Goal: Task Accomplishment & Management: Complete application form

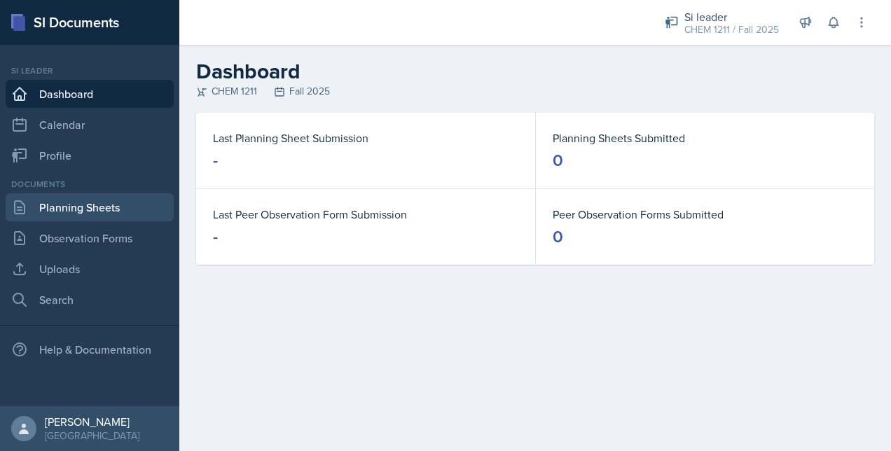
click at [123, 214] on link "Planning Sheets" at bounding box center [90, 207] width 168 height 28
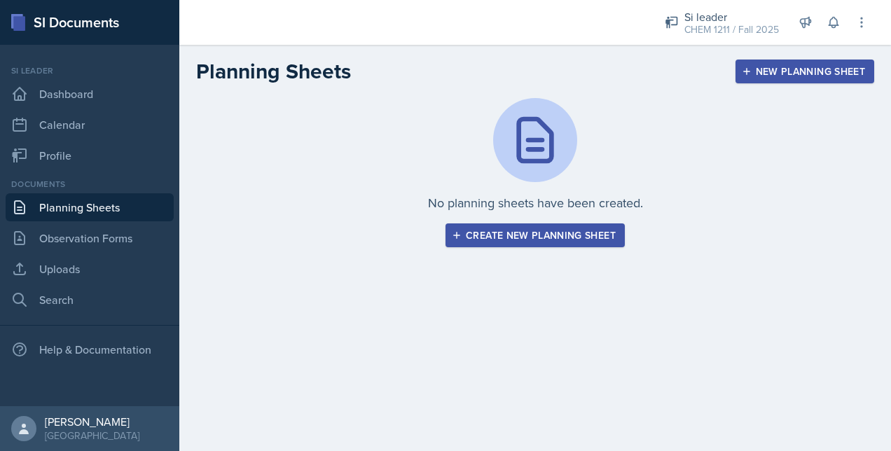
click at [482, 240] on div "Create new planning sheet" at bounding box center [535, 235] width 161 height 11
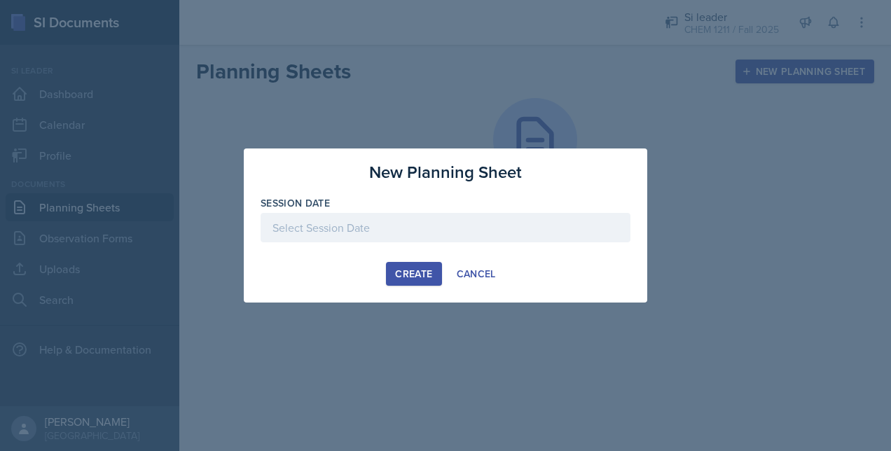
click at [353, 219] on div at bounding box center [446, 227] width 370 height 29
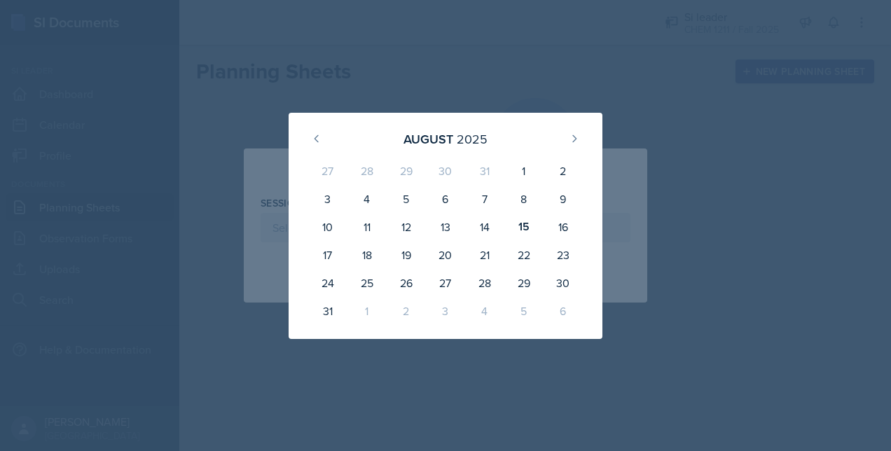
click at [452, 31] on div at bounding box center [445, 225] width 891 height 451
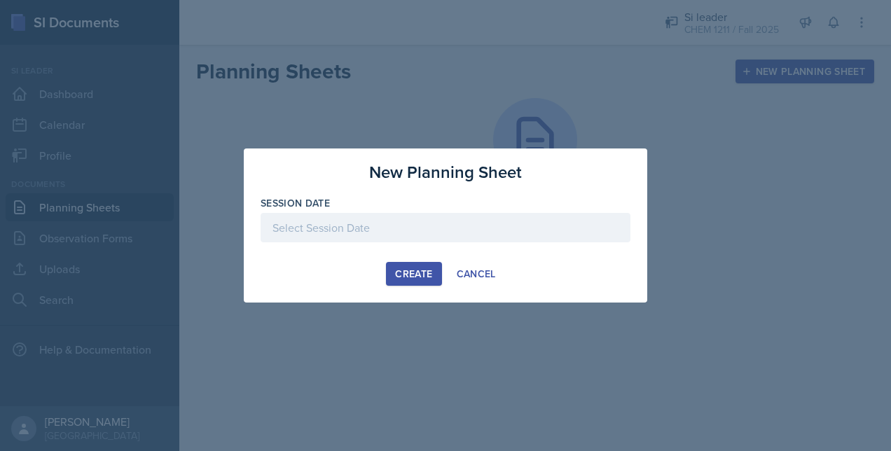
click at [324, 122] on div at bounding box center [445, 225] width 891 height 451
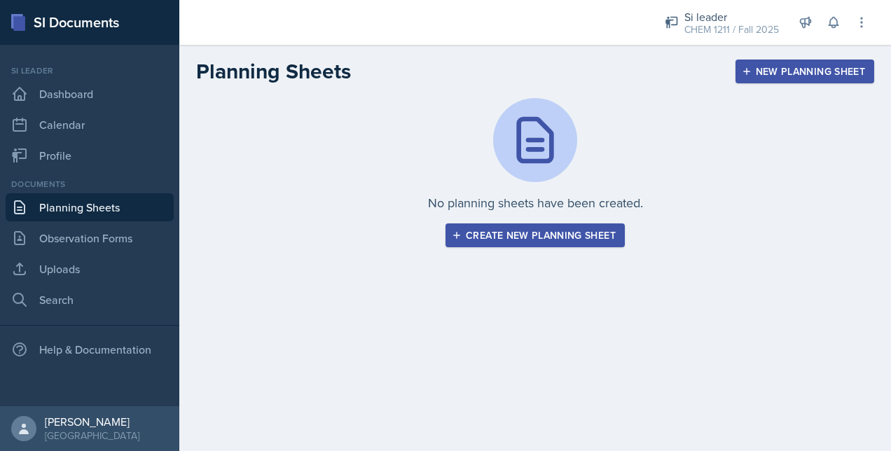
click at [504, 243] on button "Create new planning sheet" at bounding box center [534, 235] width 179 height 24
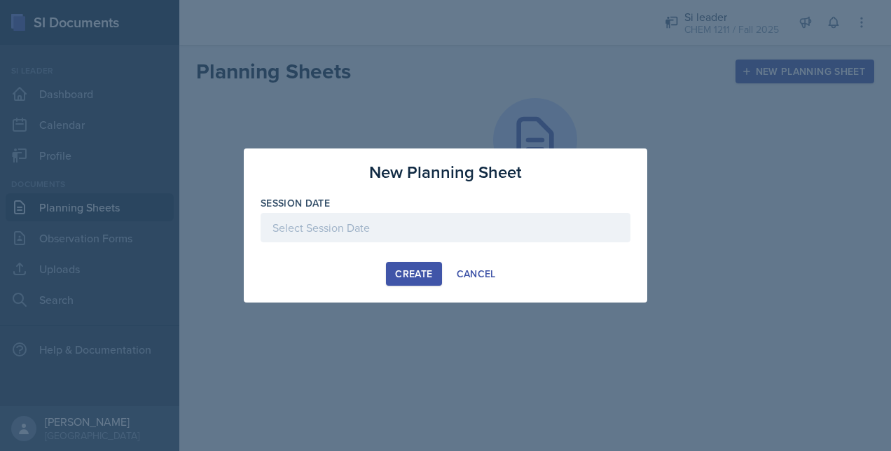
click at [436, 228] on div at bounding box center [446, 227] width 370 height 29
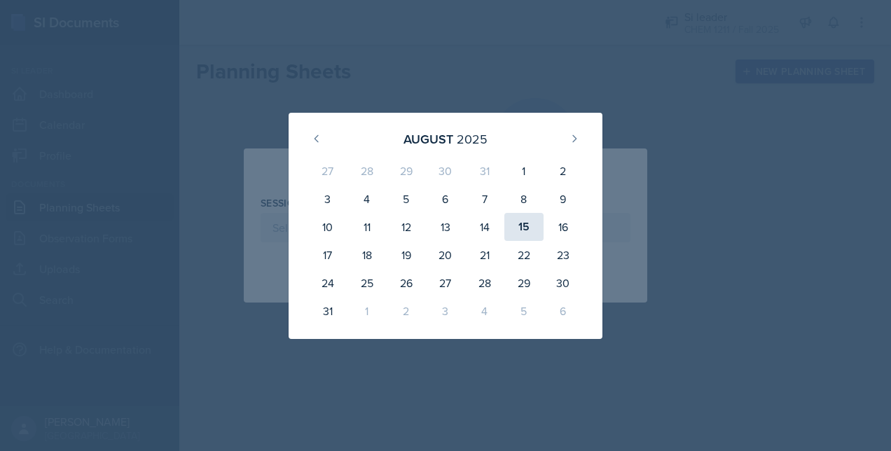
click at [527, 220] on div "15" at bounding box center [523, 227] width 39 height 28
type input "[DATE]"
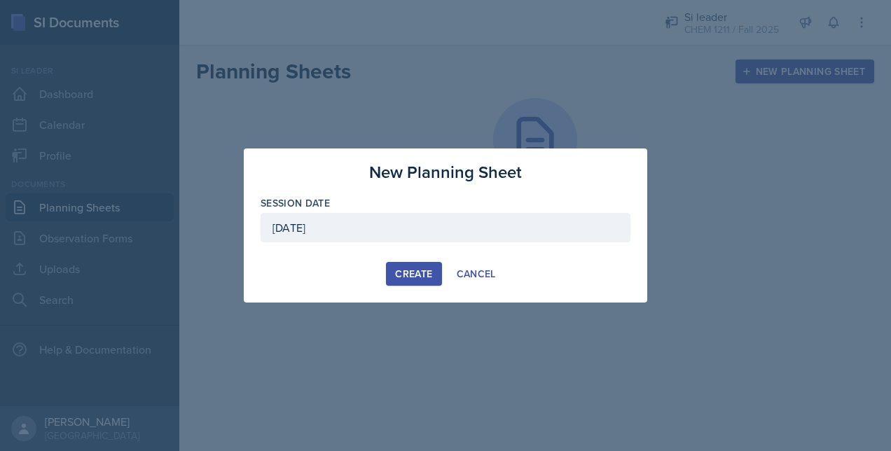
click at [416, 281] on button "Create" at bounding box center [413, 274] width 55 height 24
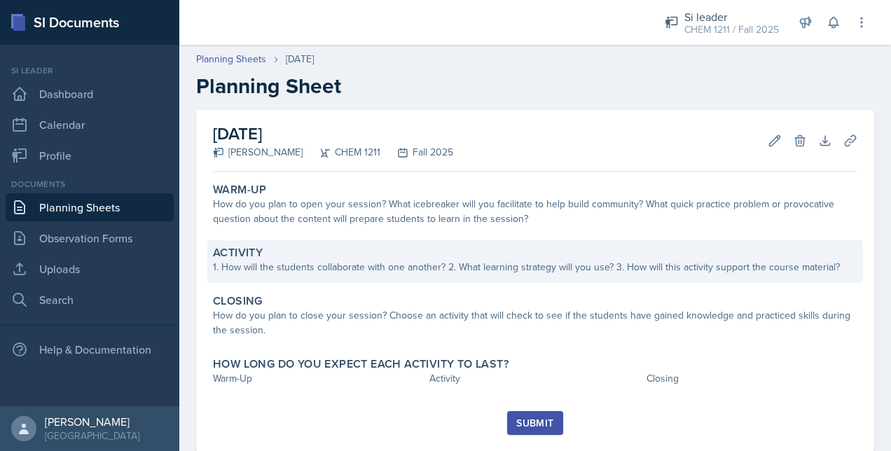
click at [377, 240] on div "Activity 1. How will the students collaborate with one another? 2. What learnin…" at bounding box center [535, 261] width 656 height 43
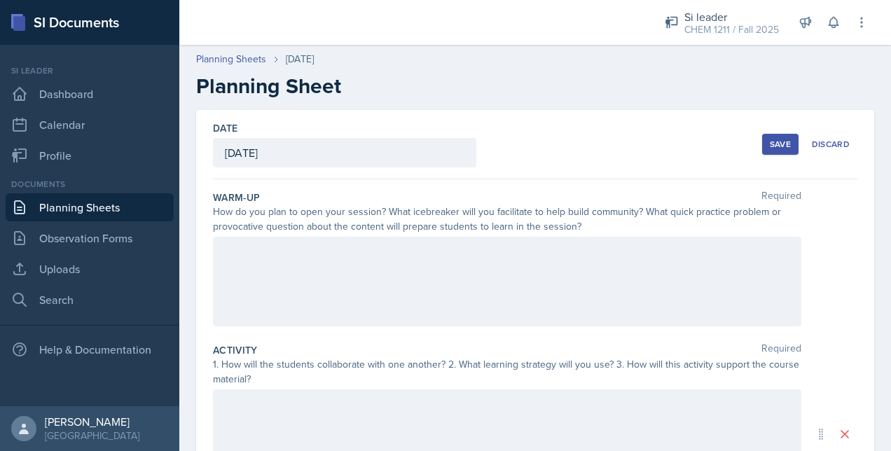
click at [411, 218] on div "How do you plan to open your session? What icebreaker will you facilitate to he…" at bounding box center [507, 219] width 588 height 29
click at [343, 271] on div at bounding box center [507, 282] width 588 height 90
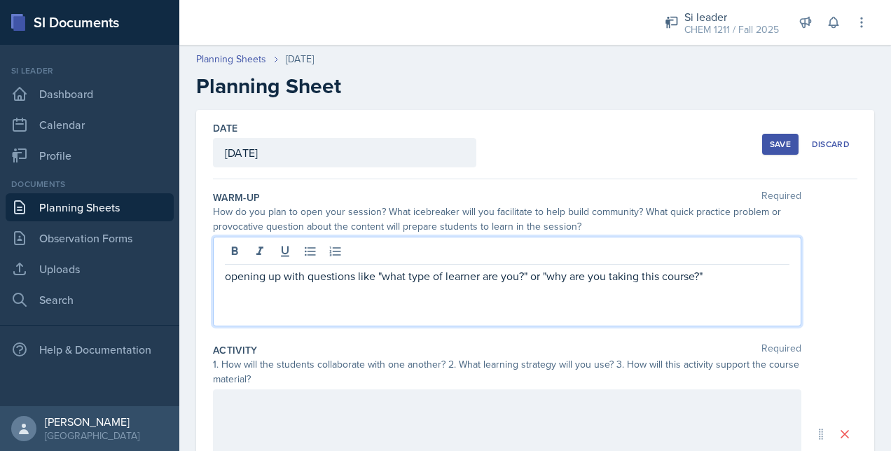
click at [534, 275] on p "opening up with questions like "what type of learner are you?" or "why are you …" at bounding box center [507, 276] width 564 height 17
click at [539, 276] on p "opening up with questions like "what type of learner are you?" or "why are you …" at bounding box center [507, 276] width 564 height 17
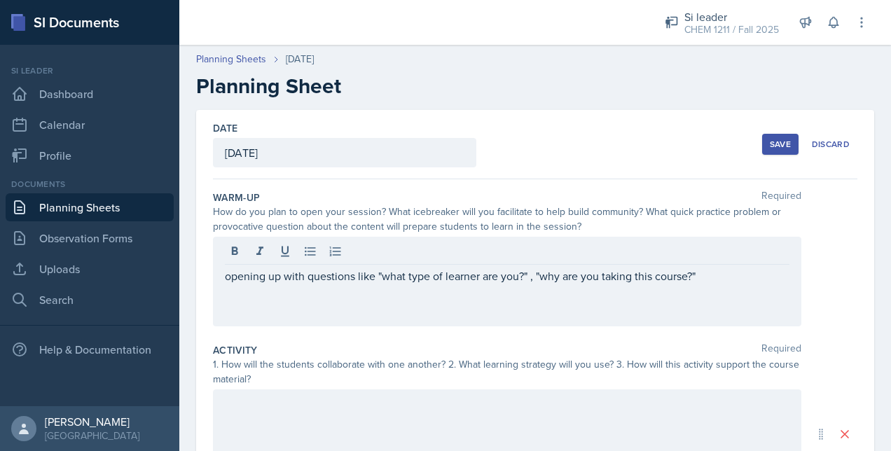
click at [728, 298] on div "opening up with questions like "what type of learner are you?" , "why are you t…" at bounding box center [507, 282] width 588 height 90
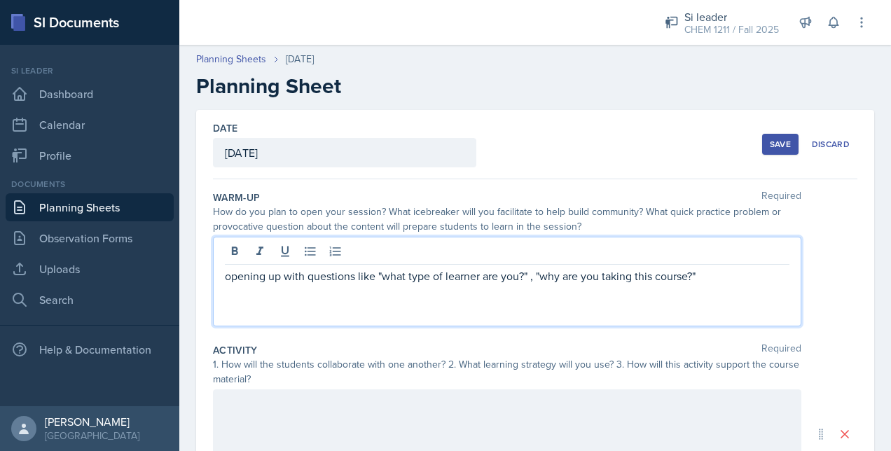
click at [763, 291] on div "opening up with questions like "what type of learner are you?" , "why are you t…" at bounding box center [507, 282] width 588 height 90
click at [697, 286] on div "opening up with questions like "what type of learner are you?" , "why are you t…" at bounding box center [507, 282] width 588 height 90
click at [695, 276] on p "opening up with questions like "what type of learner are you?" , "why are you t…" at bounding box center [507, 276] width 564 height 17
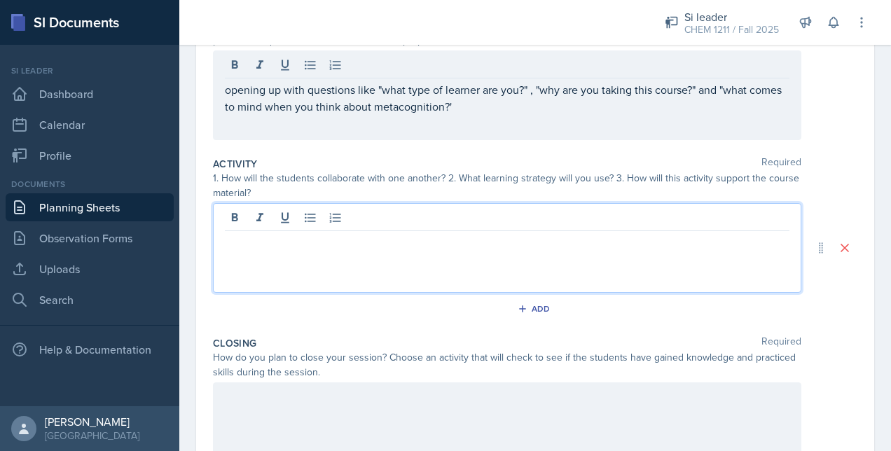
scroll to position [210, 0]
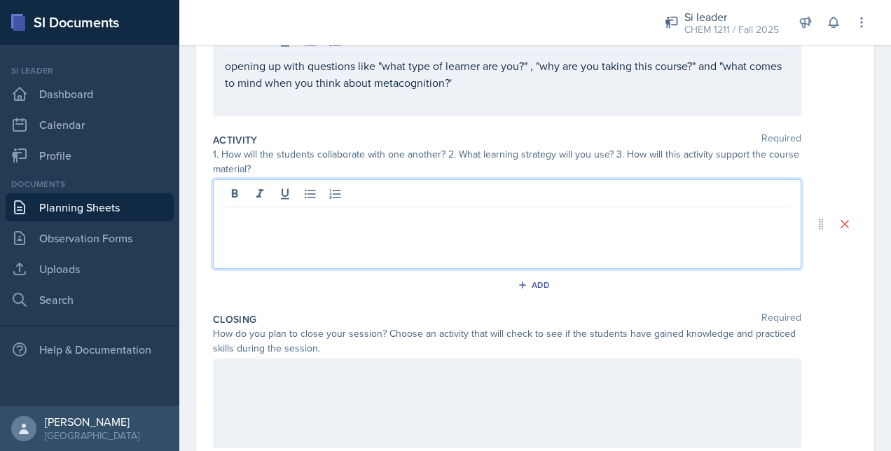
click at [275, 219] on p at bounding box center [507, 218] width 564 height 17
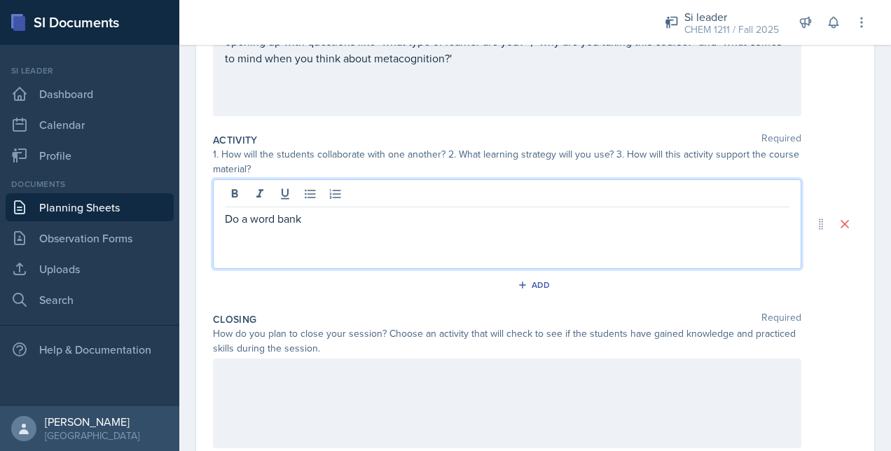
scroll to position [339, 0]
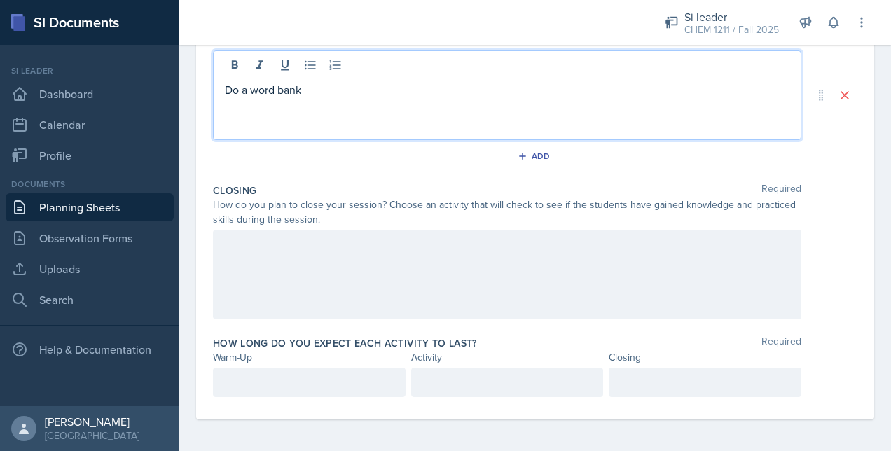
click at [318, 392] on div at bounding box center [309, 382] width 193 height 29
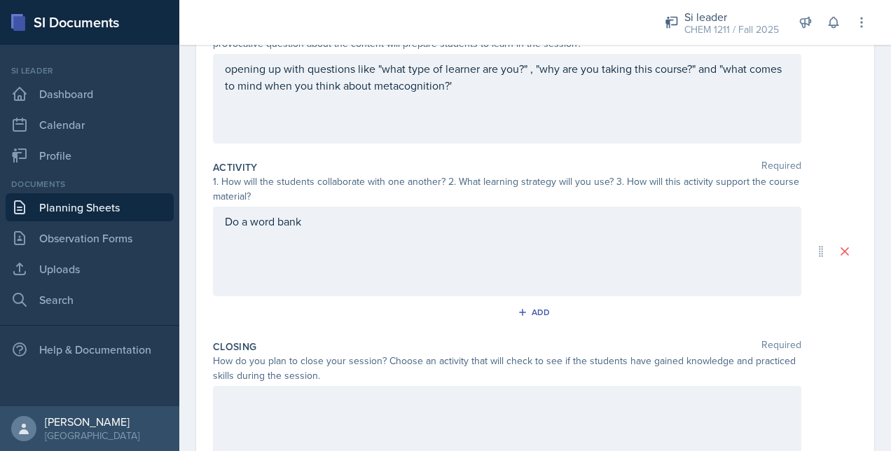
scroll to position [111, 0]
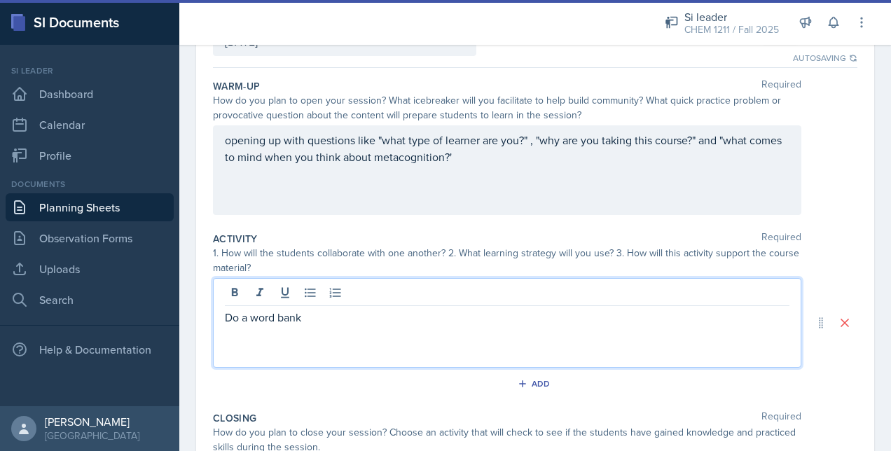
click at [311, 291] on div "Do a word bank" at bounding box center [507, 323] width 588 height 90
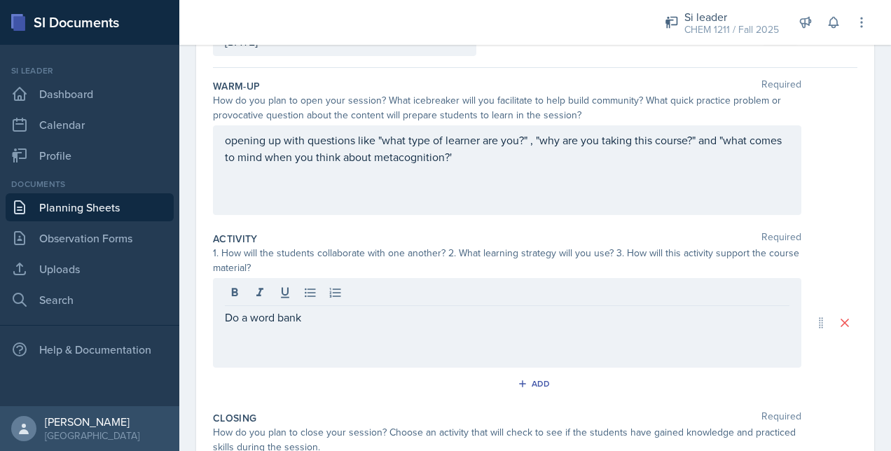
click at [223, 132] on div "opening up with questions like "what type of learner are you?" , "why are you t…" at bounding box center [507, 170] width 588 height 90
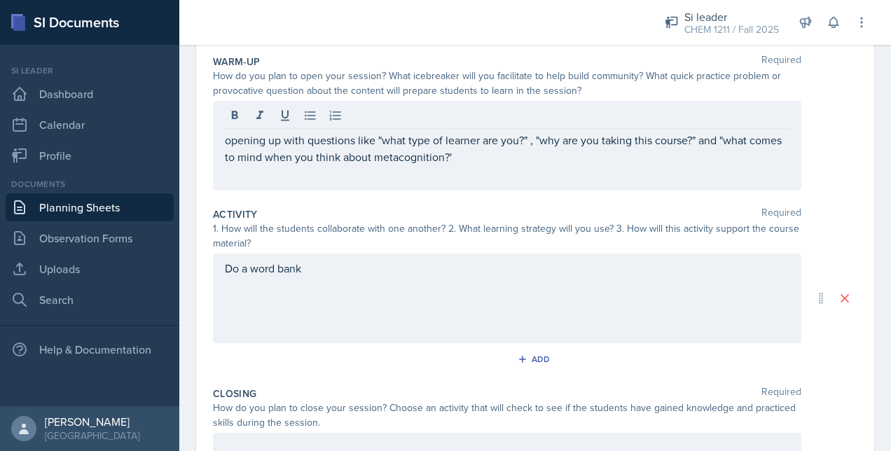
click at [223, 140] on div "opening up with questions like "what type of learner are you?" , "why are you t…" at bounding box center [507, 146] width 588 height 90
click at [223, 141] on div "opening up with questions like "what type of learner are you?" , "why are you t…" at bounding box center [507, 146] width 588 height 90
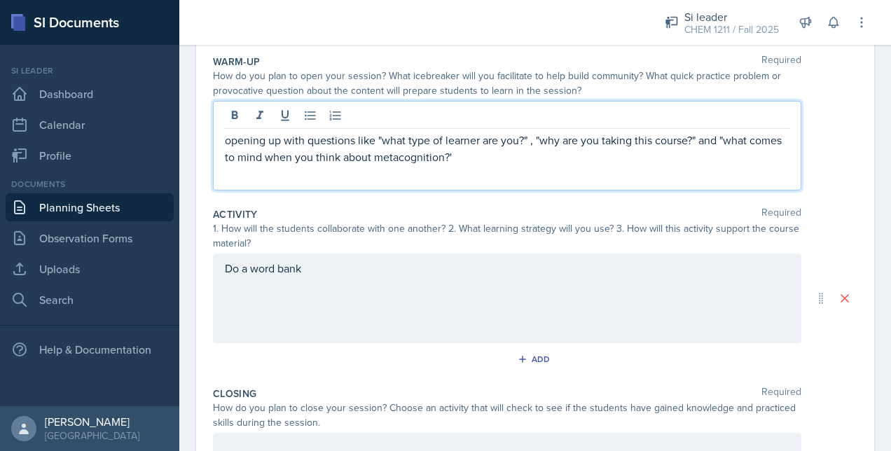
click at [330, 161] on p "opening up with questions like "what type of learner are you?" , "why are you t…" at bounding box center [507, 149] width 564 height 34
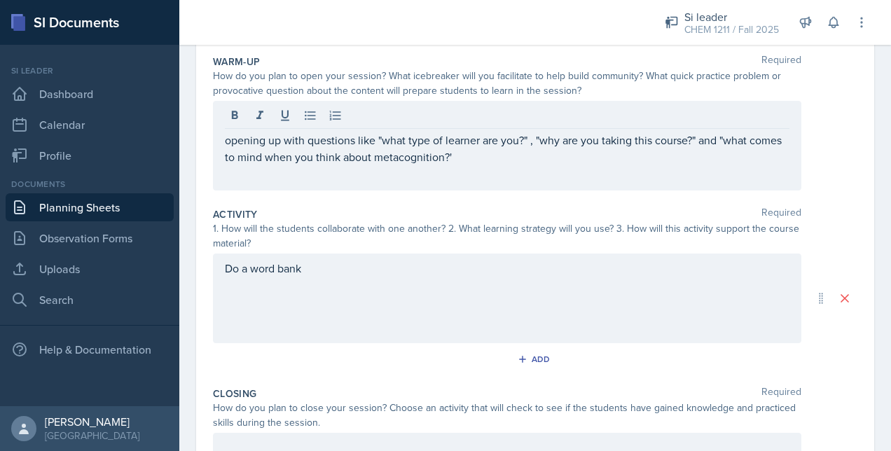
click at [489, 164] on div "opening up with questions like "what type of learner are you?" , "why are you t…" at bounding box center [507, 146] width 588 height 90
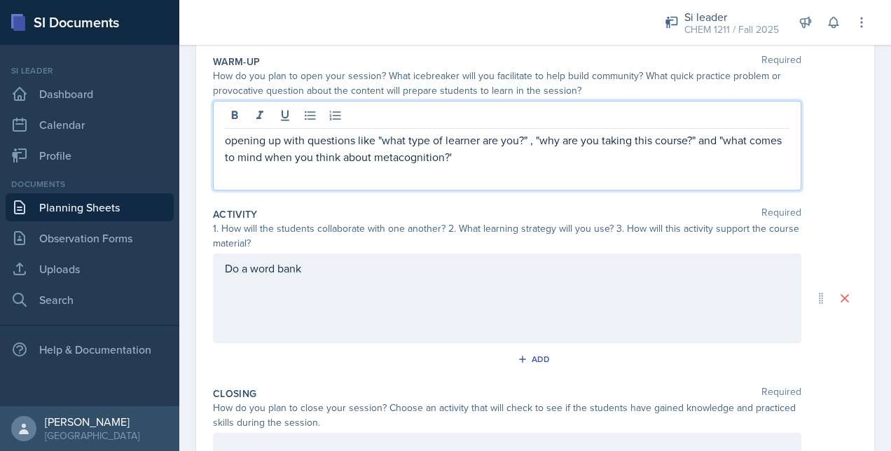
click at [499, 161] on p "opening up with questions like "what type of learner are you?" , "why are you t…" at bounding box center [507, 149] width 564 height 34
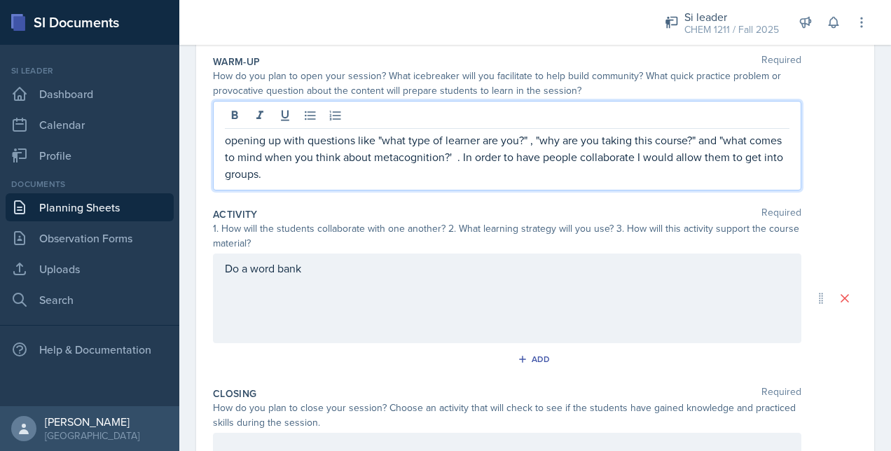
click at [320, 277] on div "Do a word bank" at bounding box center [507, 299] width 588 height 90
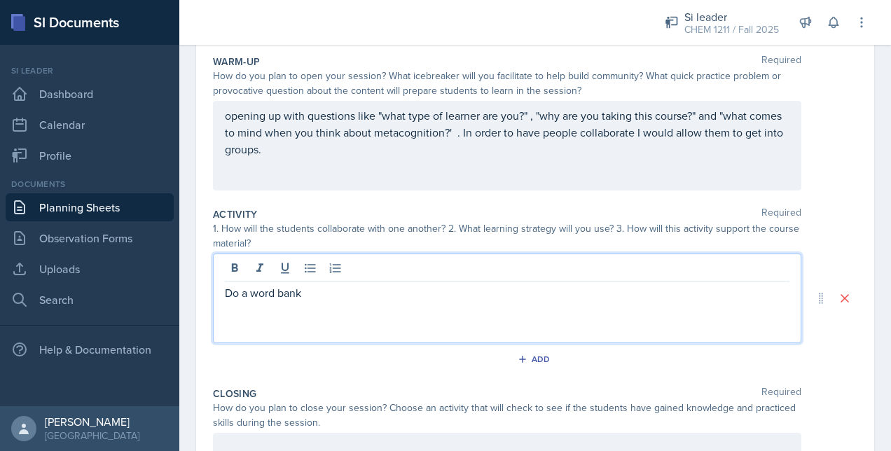
scroll to position [160, 0]
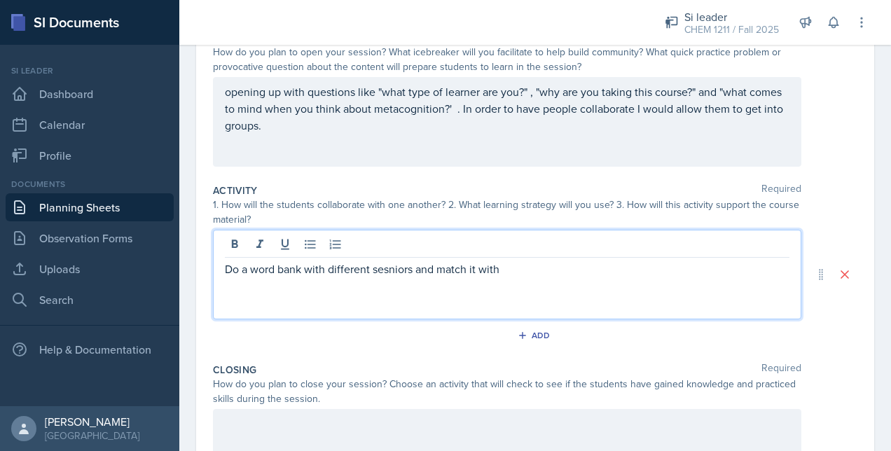
drag, startPoint x: 396, startPoint y: 268, endPoint x: 421, endPoint y: 268, distance: 25.2
click at [421, 268] on p "Do a word bank with different sesniors and match it with" at bounding box center [507, 269] width 564 height 17
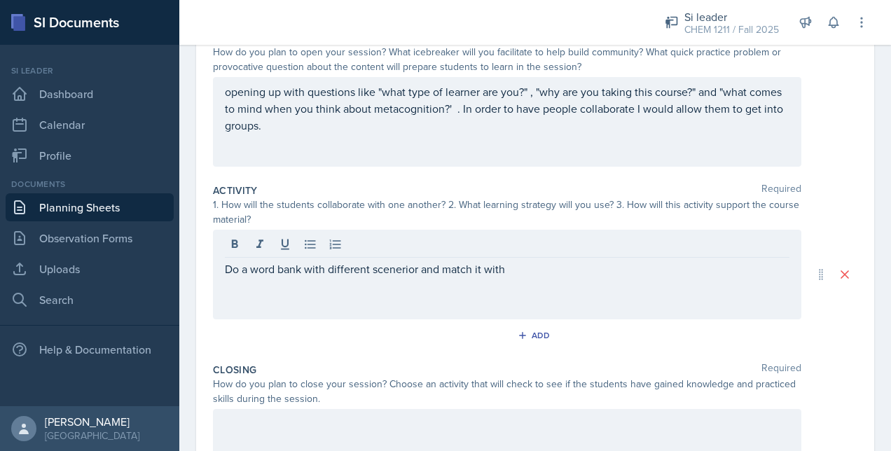
click at [441, 282] on div "Do a word bank with different scenerior and match it with" at bounding box center [507, 275] width 588 height 90
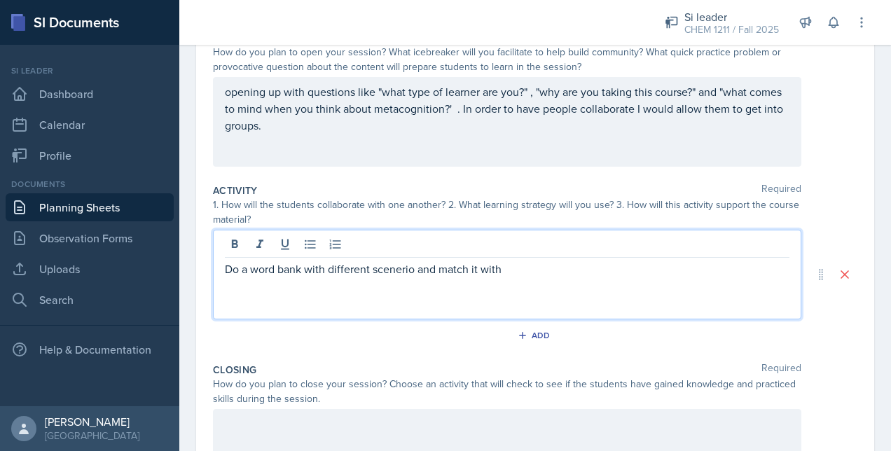
click at [421, 287] on div "Do a word bank with different scenerio and match it with" at bounding box center [507, 275] width 588 height 90
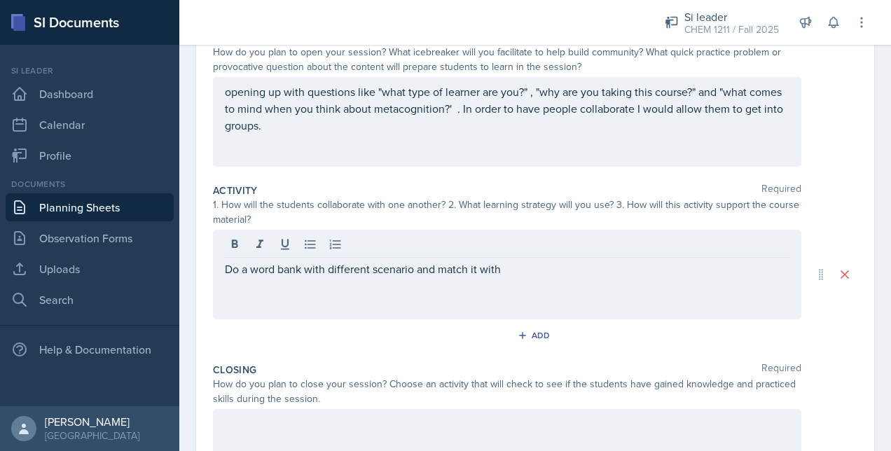
click at [518, 276] on div "Do a word bank with different scenario and match it with" at bounding box center [507, 275] width 588 height 90
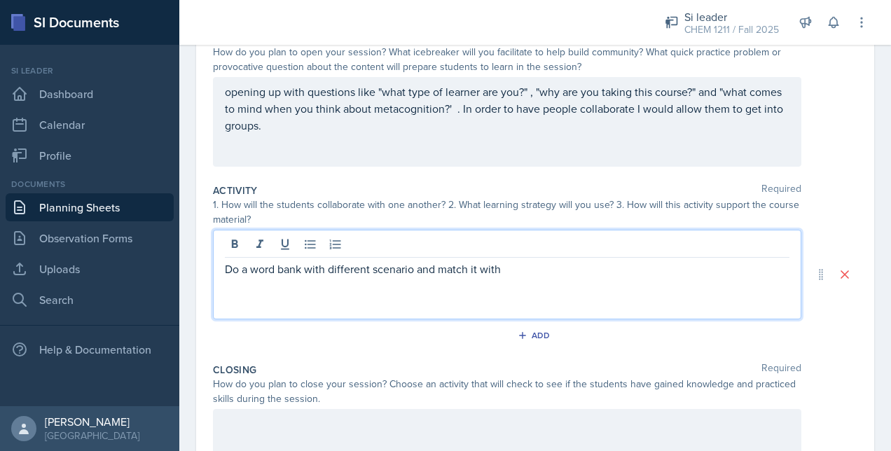
click at [504, 275] on p "Do a word bank with different scenario and match it with" at bounding box center [507, 269] width 564 height 17
click at [408, 270] on p "Do a word bank with different scenario and match it with whatver pricple he was…" at bounding box center [507, 269] width 564 height 17
click at [413, 270] on p "Do a word bank with different scenario and match it with whatver pricple he was…" at bounding box center [507, 269] width 564 height 17
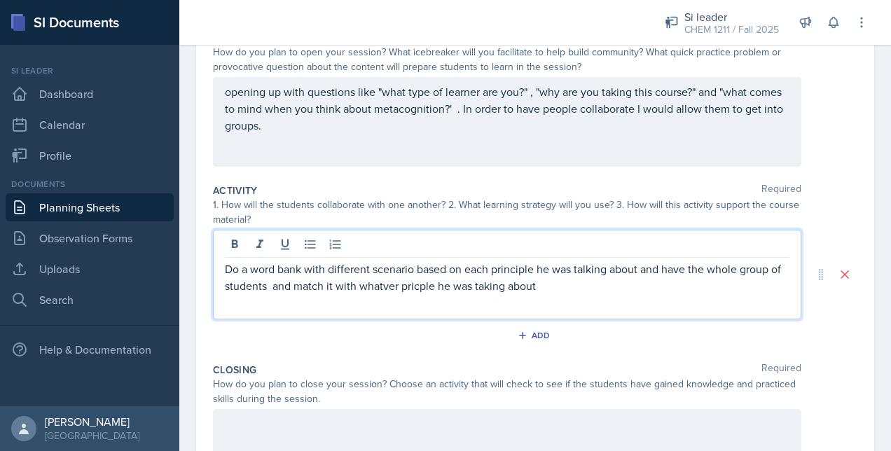
click at [301, 284] on p "Do a word bank with different scenario based on each principle he was talking a…" at bounding box center [507, 278] width 564 height 34
drag, startPoint x: 319, startPoint y: 282, endPoint x: 529, endPoint y: 300, distance: 210.1
click at [529, 300] on div "Do a word bank with different scenario based on each principle he was talking a…" at bounding box center [507, 275] width 588 height 90
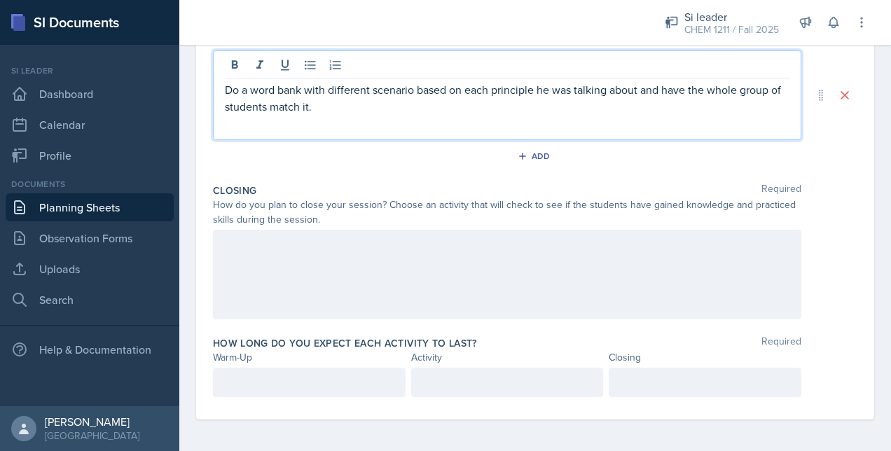
scroll to position [363, 0]
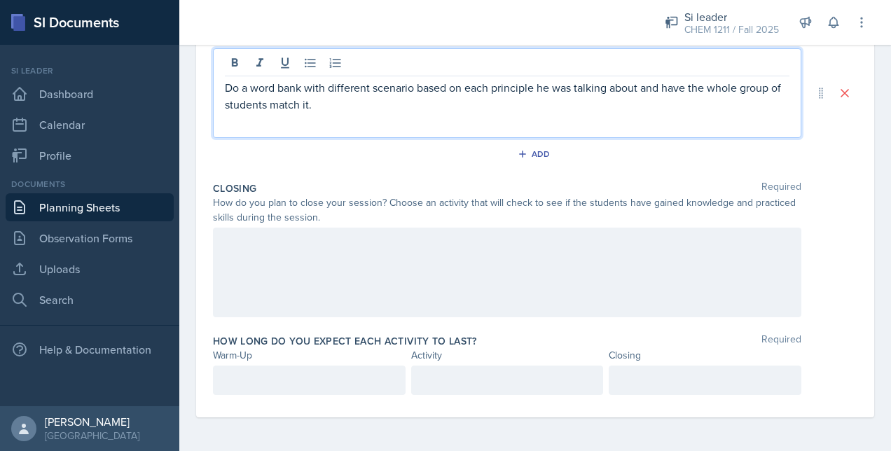
click at [315, 380] on p at bounding box center [309, 380] width 169 height 17
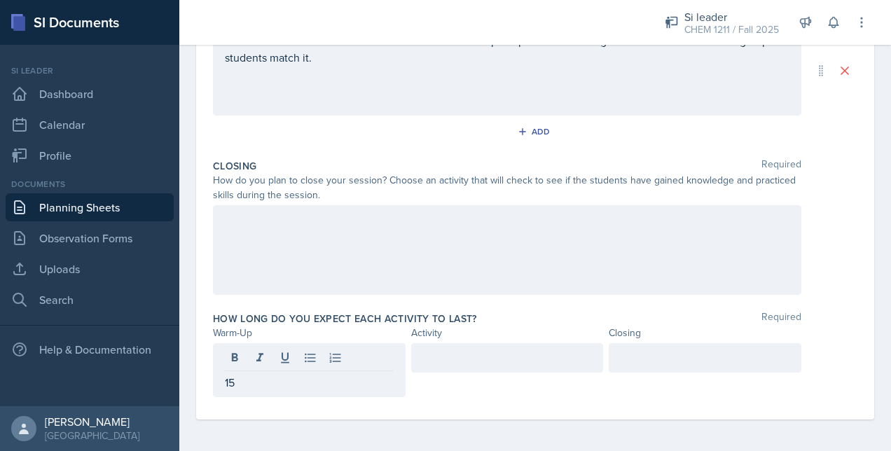
click at [417, 364] on div at bounding box center [507, 357] width 193 height 29
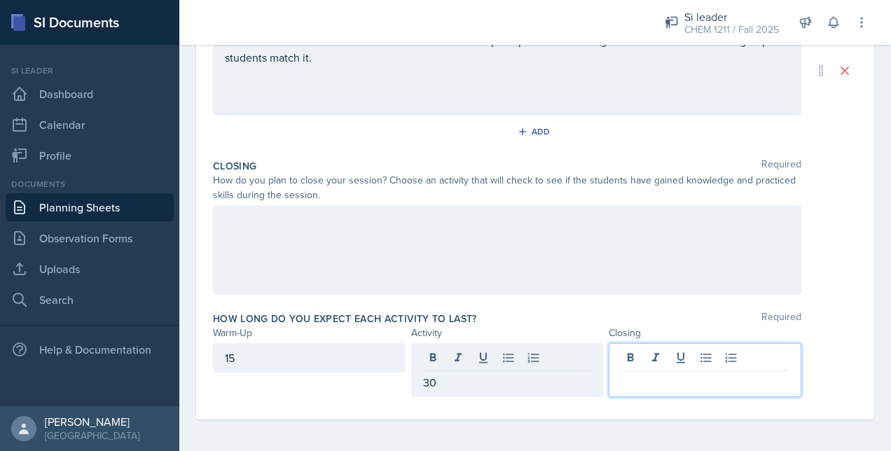
click at [637, 352] on div at bounding box center [705, 370] width 193 height 54
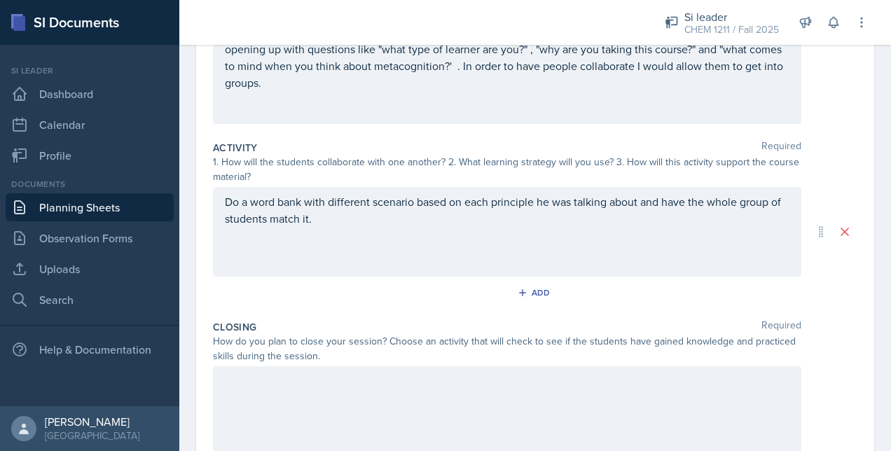
click at [368, 238] on div "Do a word bank with different scenario based on each principle he was talking a…" at bounding box center [507, 232] width 588 height 90
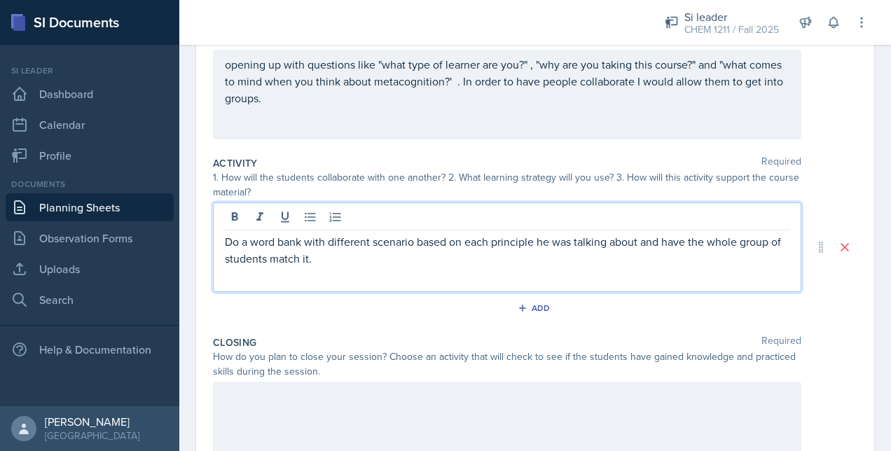
scroll to position [188, 0]
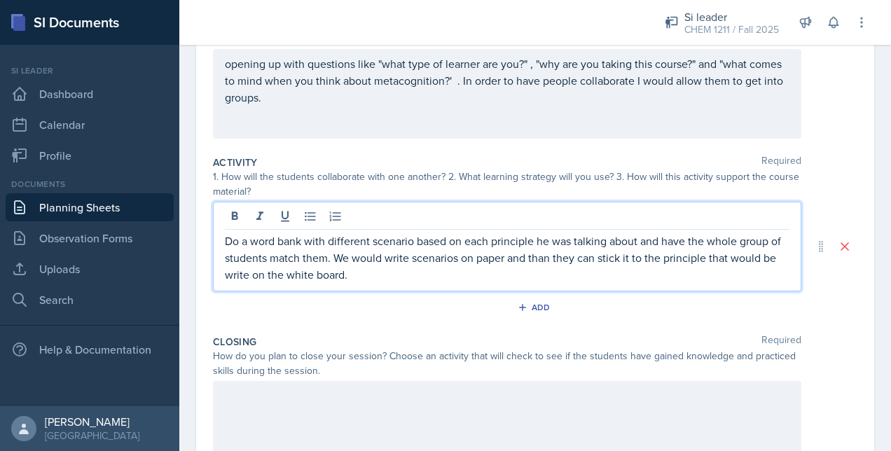
click at [394, 284] on div "Do a word bank with different scenario based on each principle he was talking a…" at bounding box center [507, 247] width 588 height 90
click at [363, 276] on p "Do a word bank with different scenario based on each principle he was talking a…" at bounding box center [507, 258] width 564 height 50
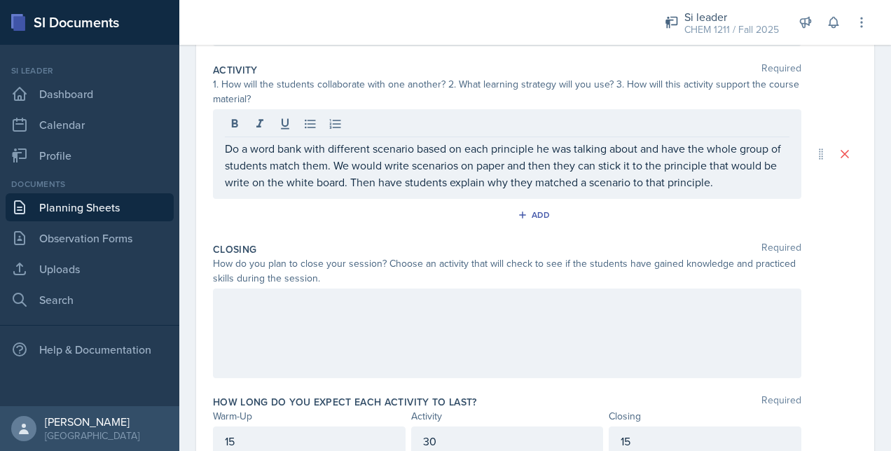
click at [389, 332] on div at bounding box center [507, 334] width 588 height 90
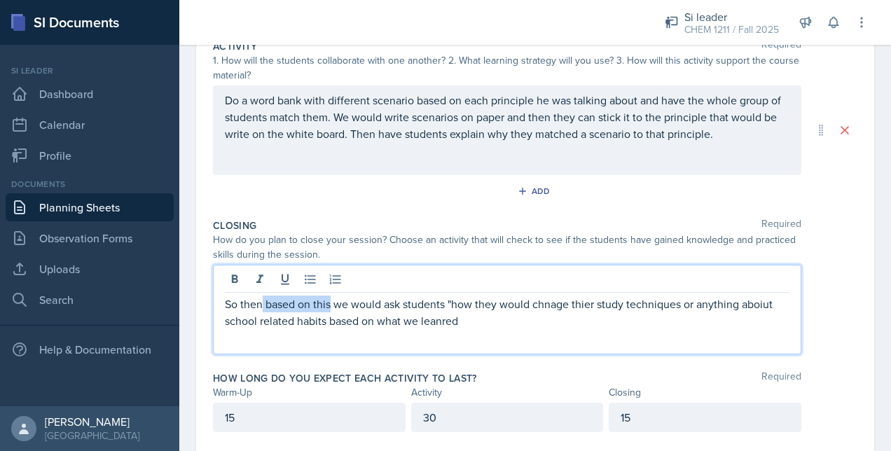
drag, startPoint x: 331, startPoint y: 297, endPoint x: 263, endPoint y: 295, distance: 68.0
click at [263, 296] on p "So then based on this we would ask students "how they would chnage thier study …" at bounding box center [507, 313] width 564 height 34
click at [394, 324] on p "So then we would ask students "how they would chnage thier study techniques or …" at bounding box center [507, 313] width 564 height 34
click at [515, 311] on p "So then we would ask students "how they would change thier study techniques or …" at bounding box center [507, 313] width 564 height 34
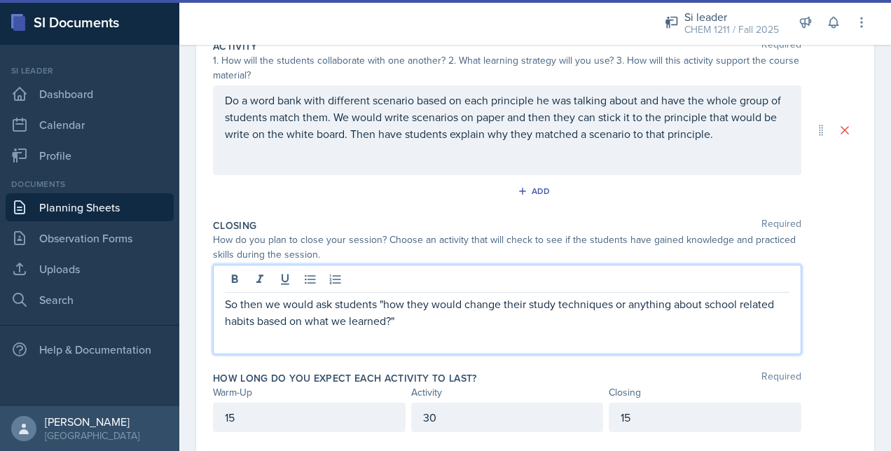
click at [457, 329] on p at bounding box center [507, 337] width 564 height 17
click at [442, 303] on p "So then we would ask students "how they would change their study techniques or …" at bounding box center [507, 313] width 564 height 34
click at [392, 319] on p "So then we would ask students "how they would change their study techniques or …" at bounding box center [507, 313] width 564 height 34
click at [394, 319] on p "So then we would ask students "how they would change their study techniques or …" at bounding box center [507, 313] width 564 height 34
click at [404, 319] on p "So then we would ask students "how they would change their study techniques or …" at bounding box center [507, 313] width 564 height 34
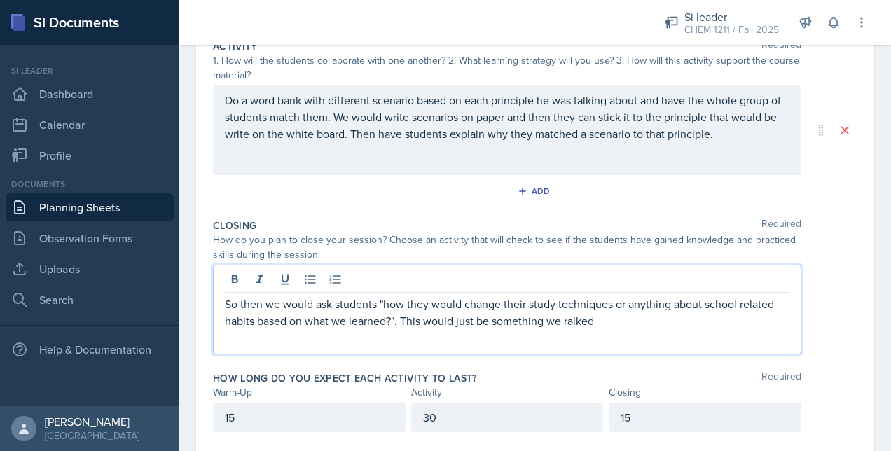
click at [615, 331] on p at bounding box center [507, 337] width 564 height 17
click at [574, 310] on p "So then we would ask students "how they would change their study techniques or …" at bounding box center [507, 313] width 564 height 34
click at [592, 331] on p at bounding box center [507, 337] width 564 height 17
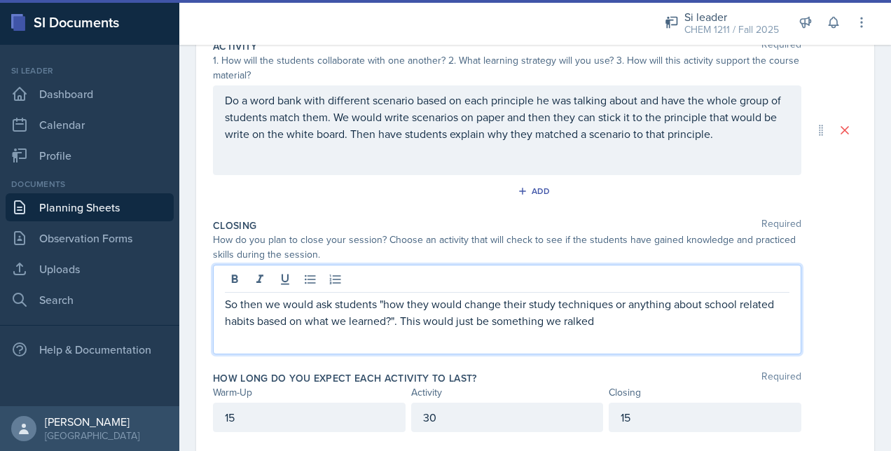
click at [598, 324] on p "So then we would ask students "how they would change their study techniques or …" at bounding box center [507, 313] width 564 height 34
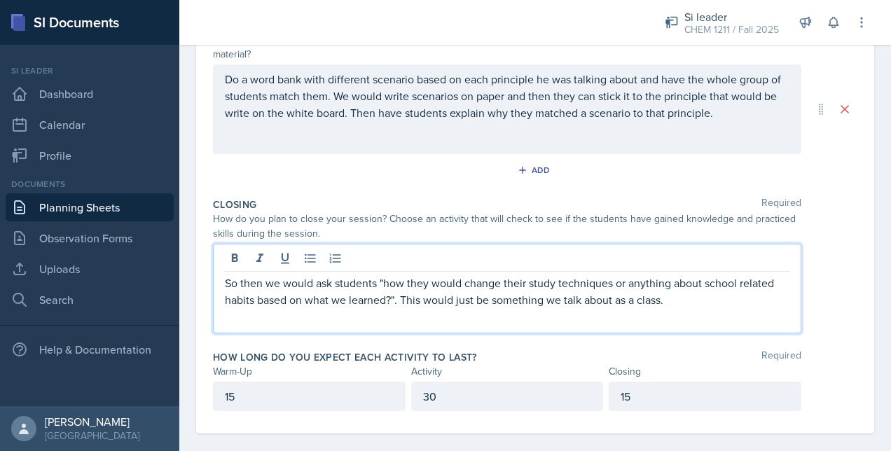
scroll to position [339, 0]
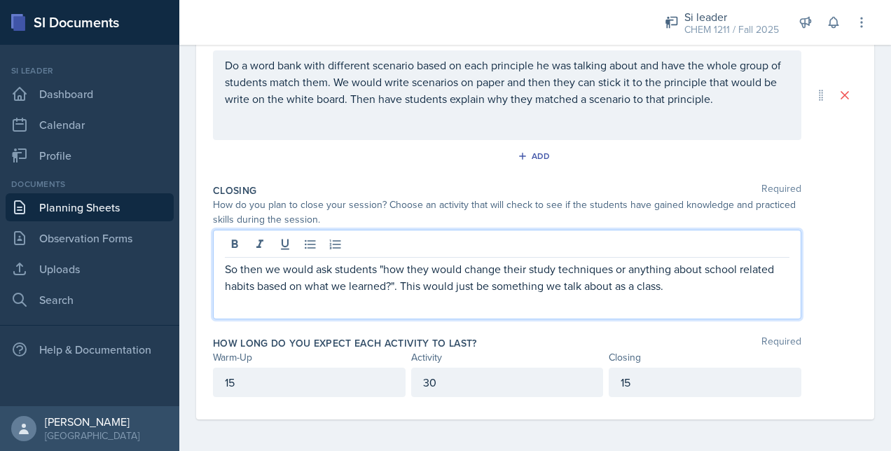
click at [408, 276] on p "So then we would ask students "how they would change their study techniques or …" at bounding box center [507, 278] width 564 height 34
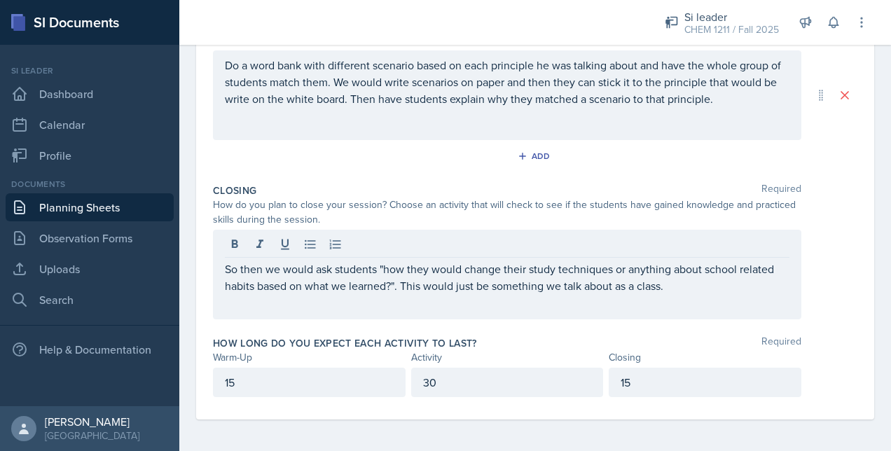
click at [397, 113] on div "Do a word bank with different scenario based on each principle he was talking a…" at bounding box center [507, 95] width 588 height 90
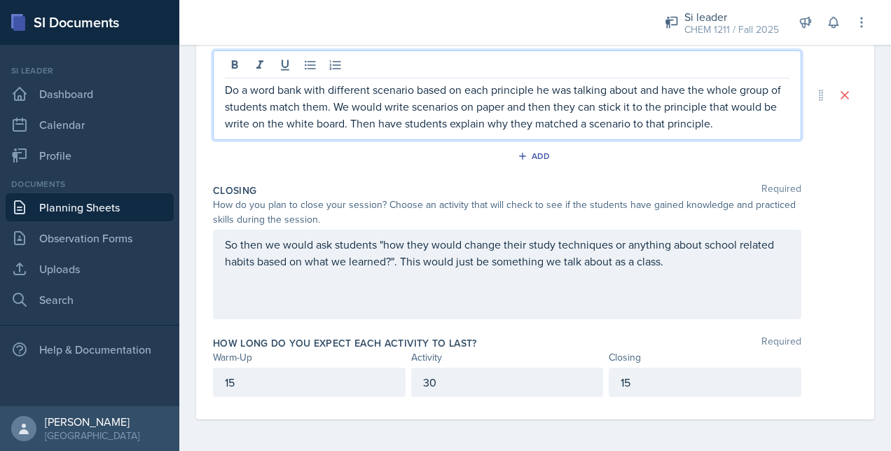
scroll to position [0, 0]
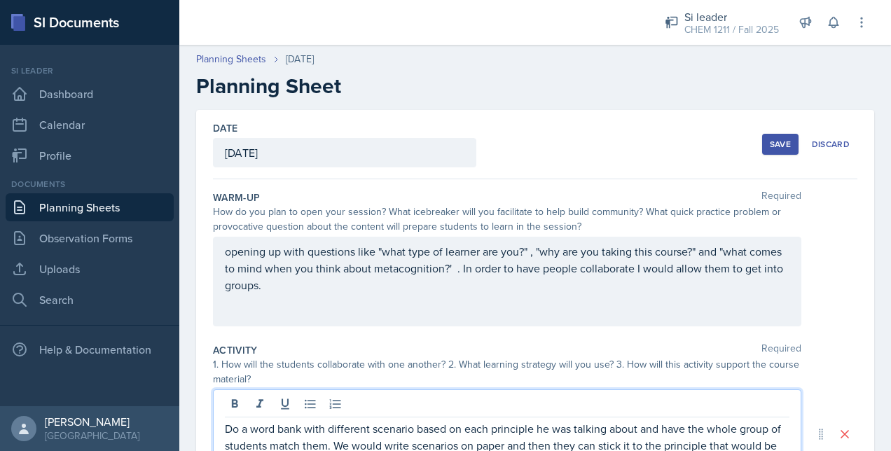
click at [770, 146] on div "Save" at bounding box center [780, 144] width 21 height 11
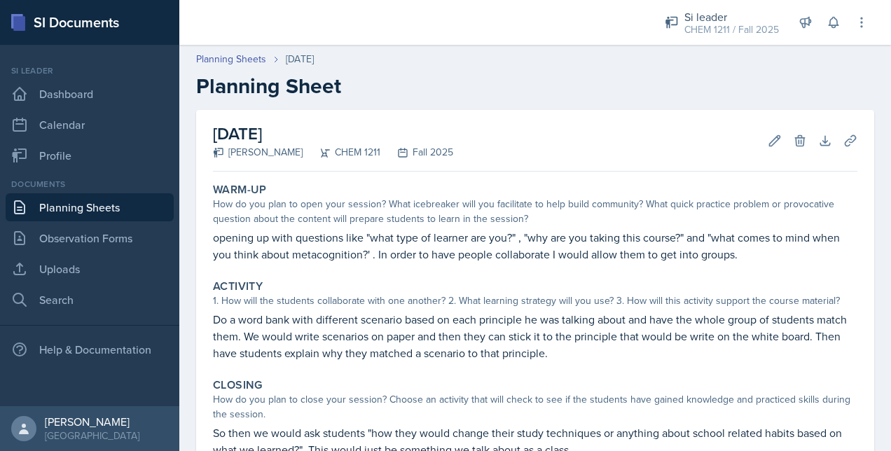
scroll to position [168, 0]
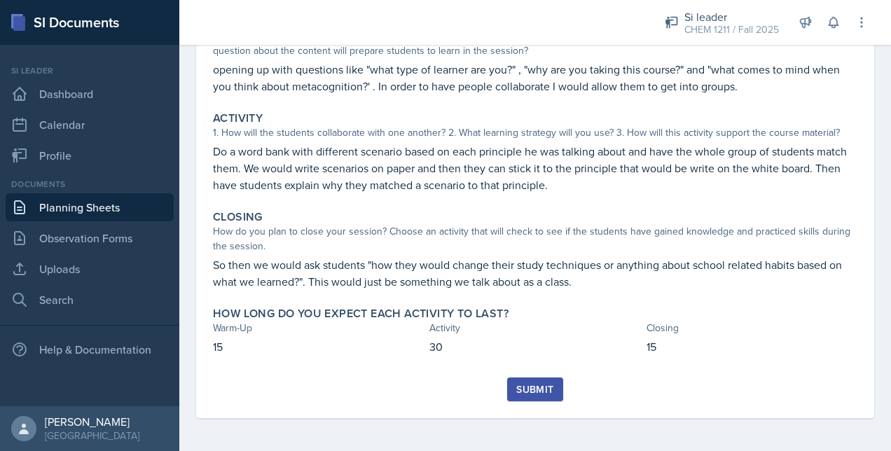
click at [518, 387] on div "Submit" at bounding box center [534, 389] width 37 height 11
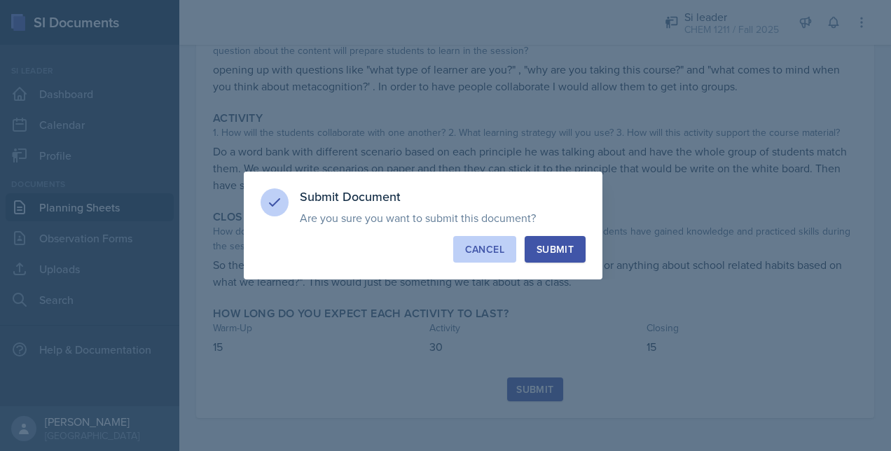
click at [487, 252] on div "Cancel" at bounding box center [484, 249] width 39 height 14
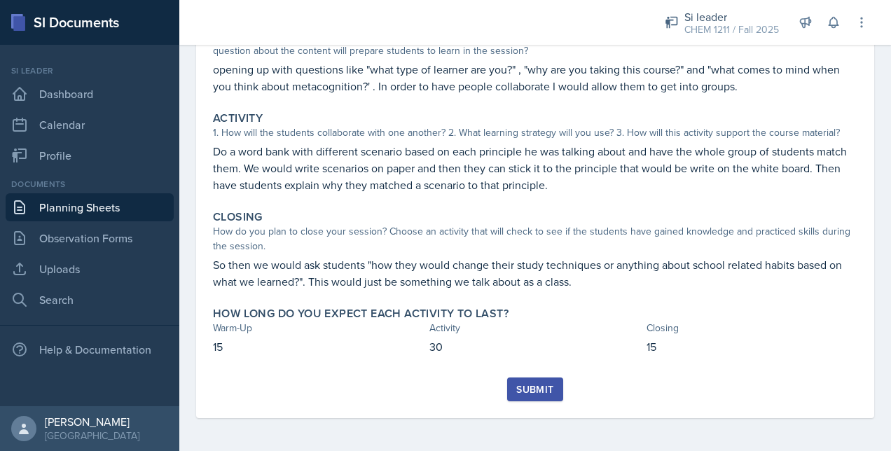
scroll to position [0, 0]
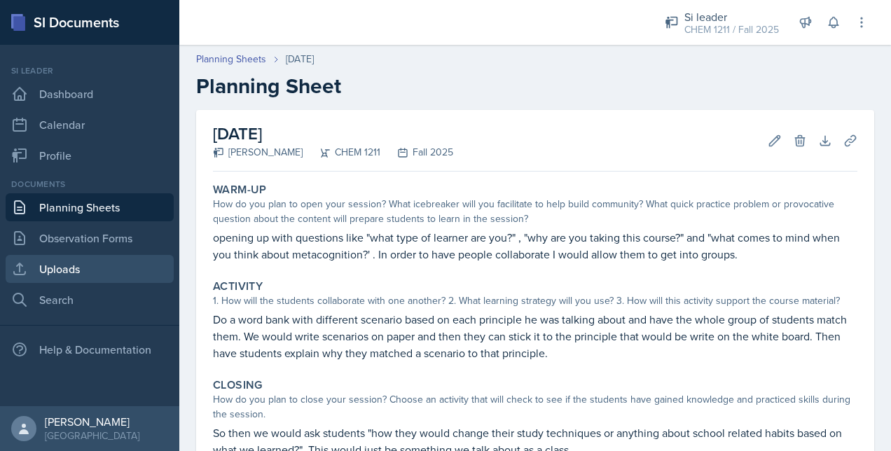
click at [102, 267] on link "Uploads" at bounding box center [90, 269] width 168 height 28
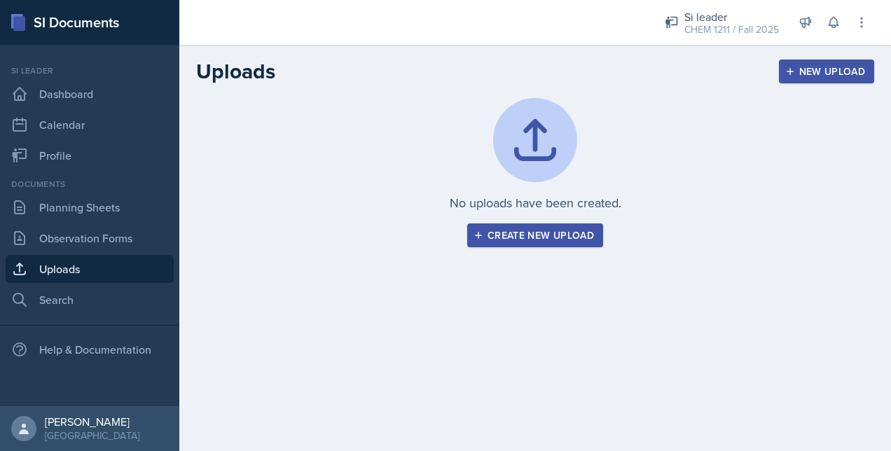
click at [557, 235] on div "Create new upload" at bounding box center [535, 235] width 118 height 11
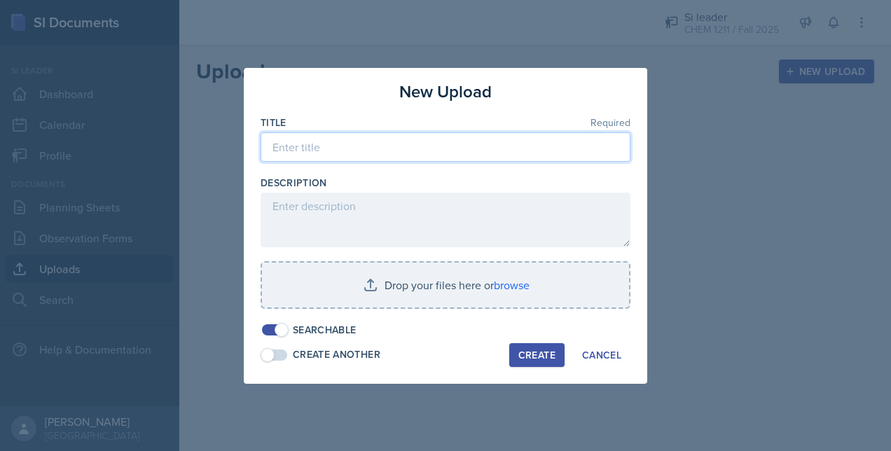
click at [324, 151] on input at bounding box center [446, 146] width 370 height 29
type input "m"
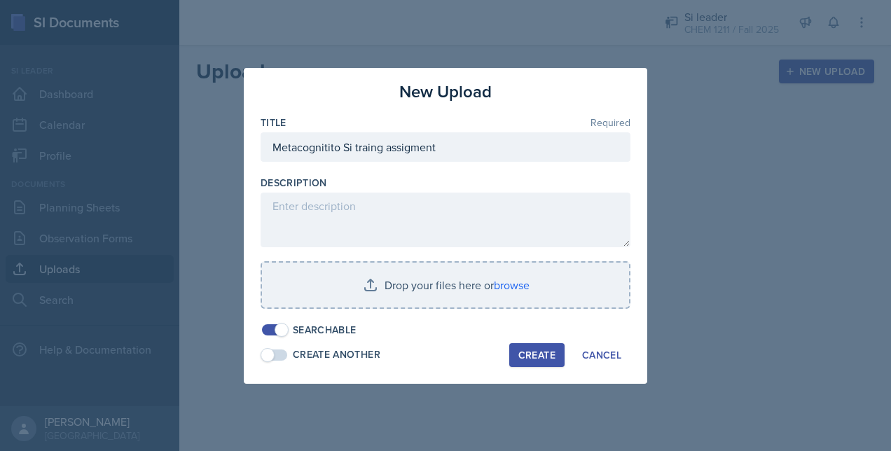
drag, startPoint x: 367, startPoint y: 146, endPoint x: 331, endPoint y: 122, distance: 42.9
click at [331, 122] on div "Title Required" at bounding box center [446, 123] width 370 height 14
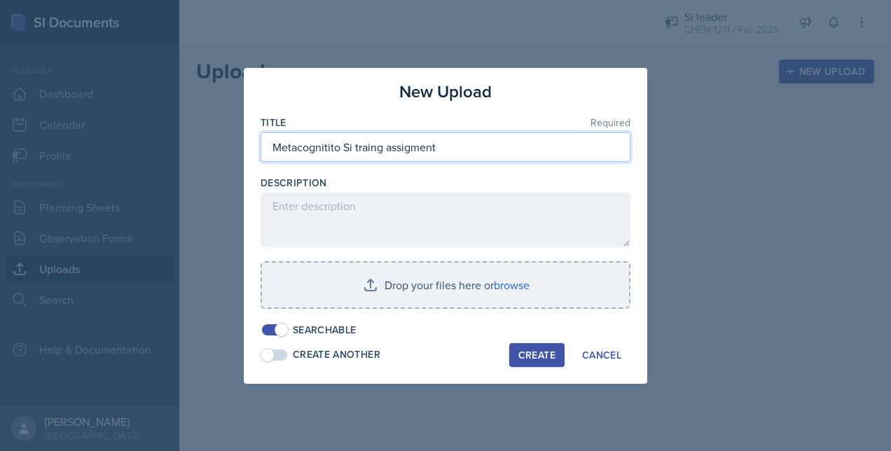
click at [382, 148] on input "Metacognitito Si traing assigment" at bounding box center [446, 146] width 370 height 29
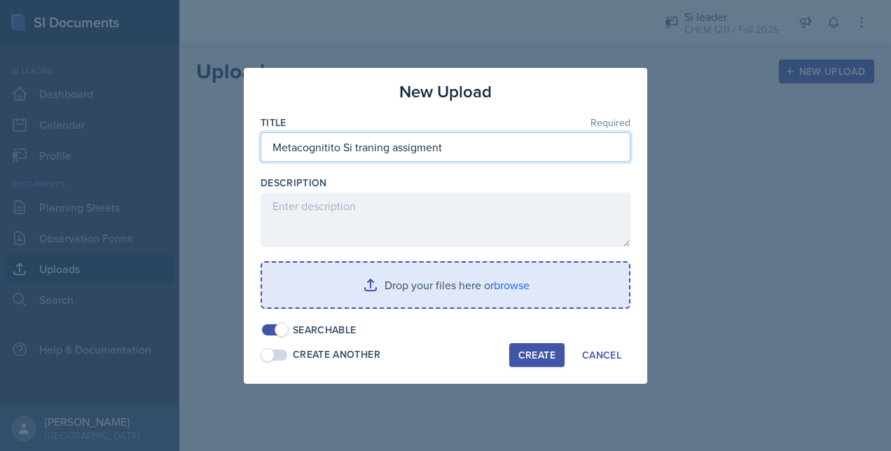
type input "Metacognitito Si traning assigment"
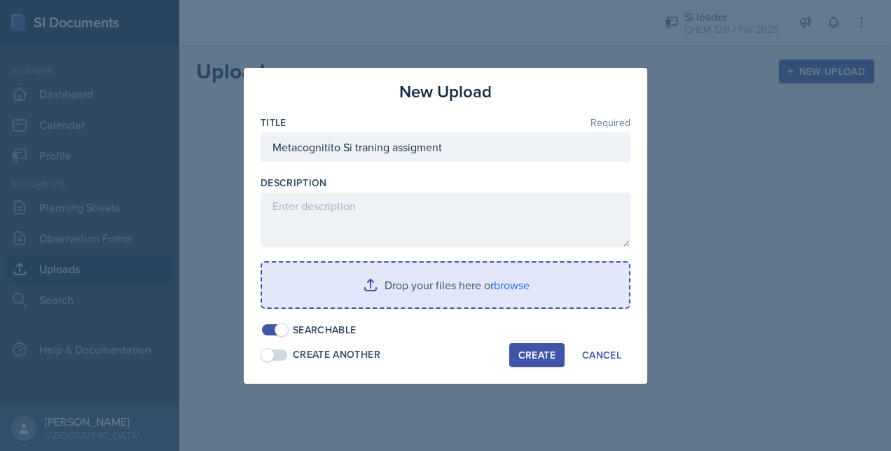
click at [394, 277] on input "file" at bounding box center [445, 285] width 367 height 45
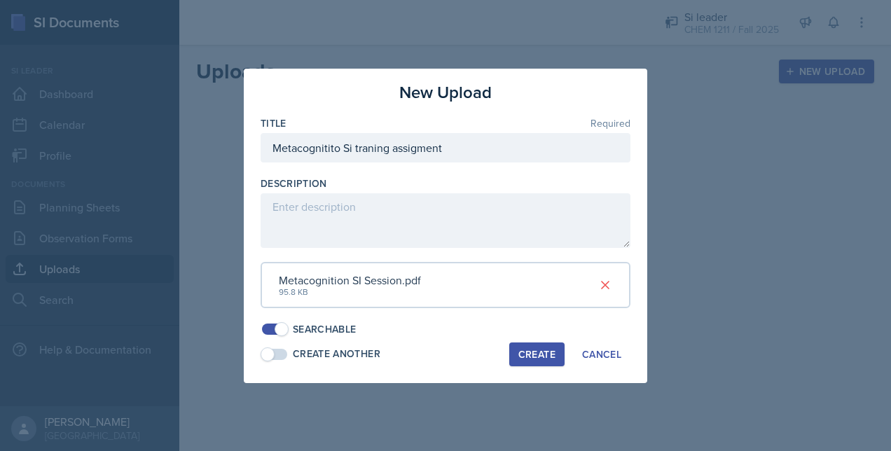
click at [542, 356] on div "Create" at bounding box center [536, 354] width 37 height 11
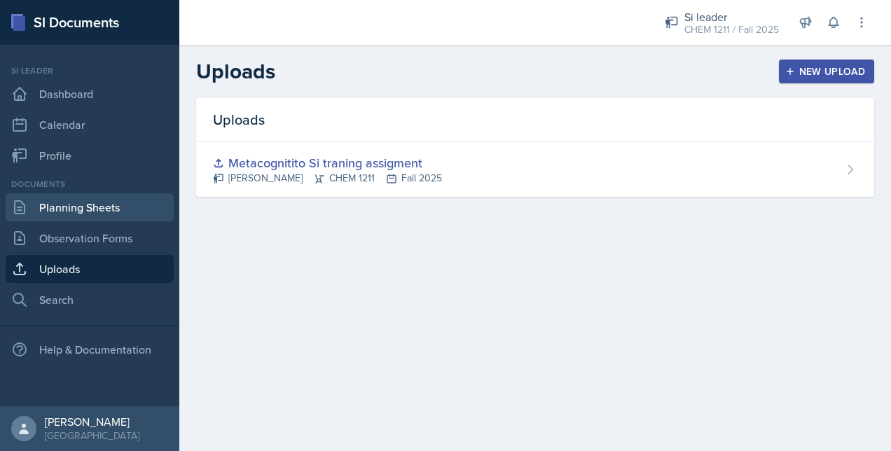
click at [112, 209] on link "Planning Sheets" at bounding box center [90, 207] width 168 height 28
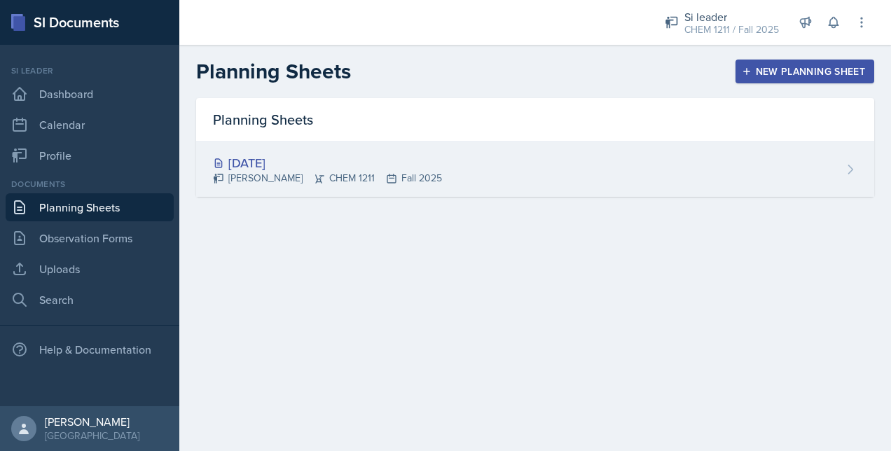
click at [264, 161] on div "[DATE]" at bounding box center [327, 162] width 229 height 19
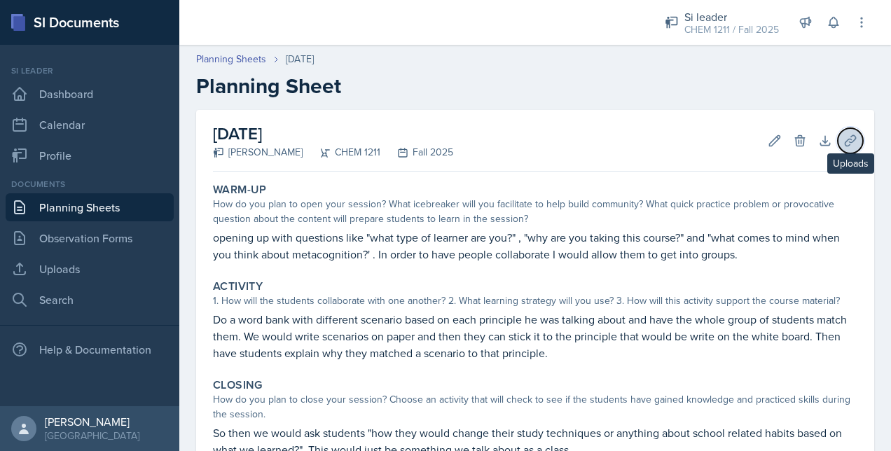
click at [843, 143] on icon at bounding box center [850, 141] width 14 height 14
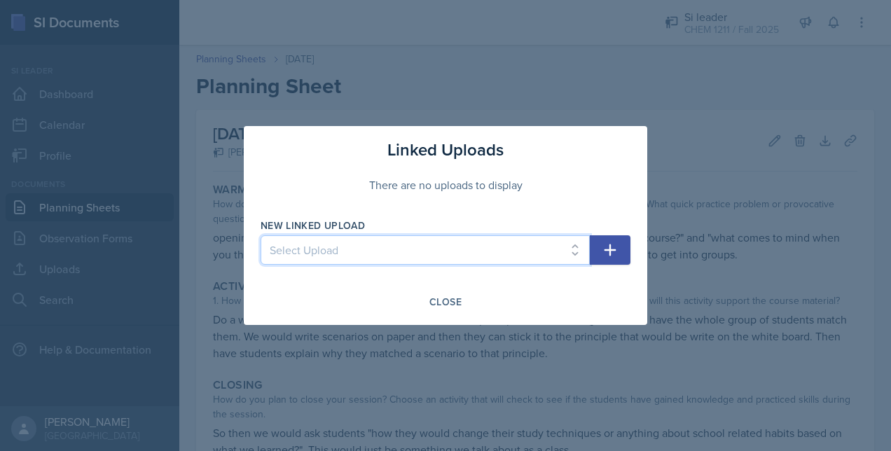
click at [388, 252] on select "Select Upload Metacognitito Si traning assigment" at bounding box center [425, 249] width 329 height 29
select select "fb1249ac-7e7f-4c8d-81d3-c56012c495f4"
click at [261, 235] on select "Select Upload Metacognitito Si traning assigment" at bounding box center [425, 249] width 329 height 29
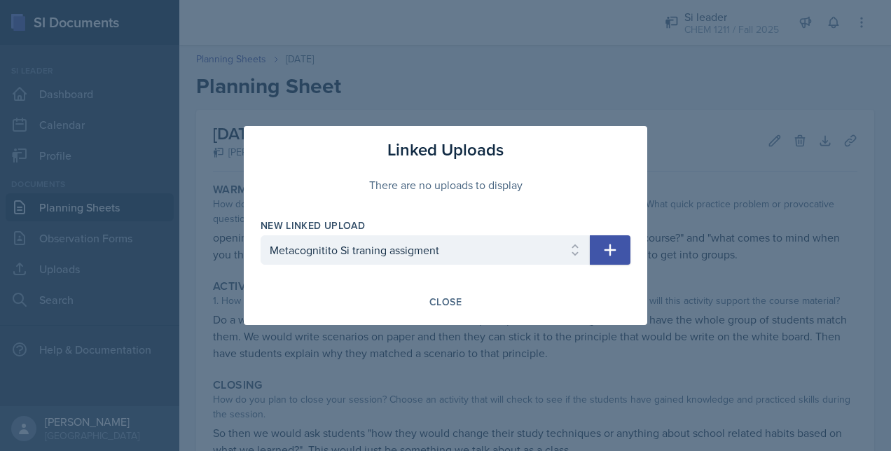
click at [617, 258] on button "button" at bounding box center [610, 249] width 41 height 29
select select
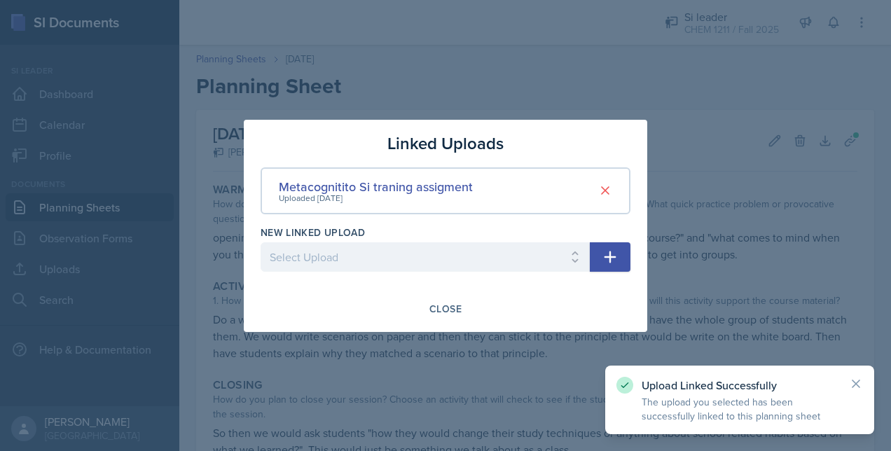
click at [406, 8] on div at bounding box center [445, 225] width 891 height 451
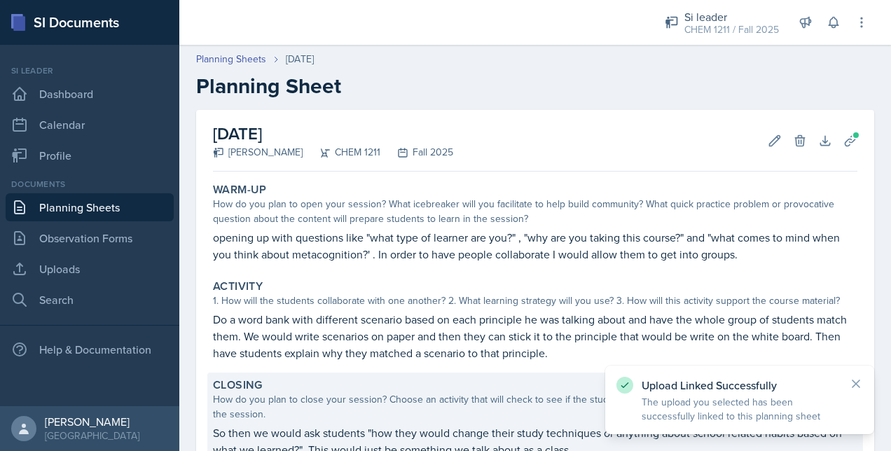
scroll to position [168, 0]
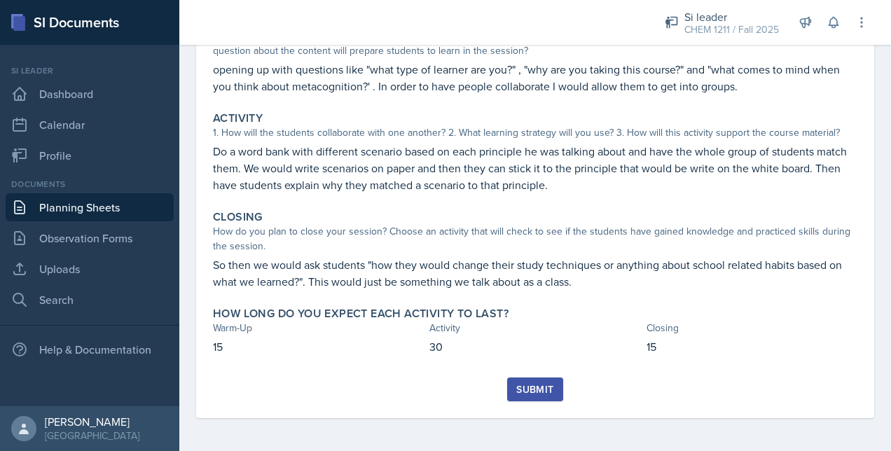
click at [522, 388] on div "Submit" at bounding box center [534, 389] width 37 height 11
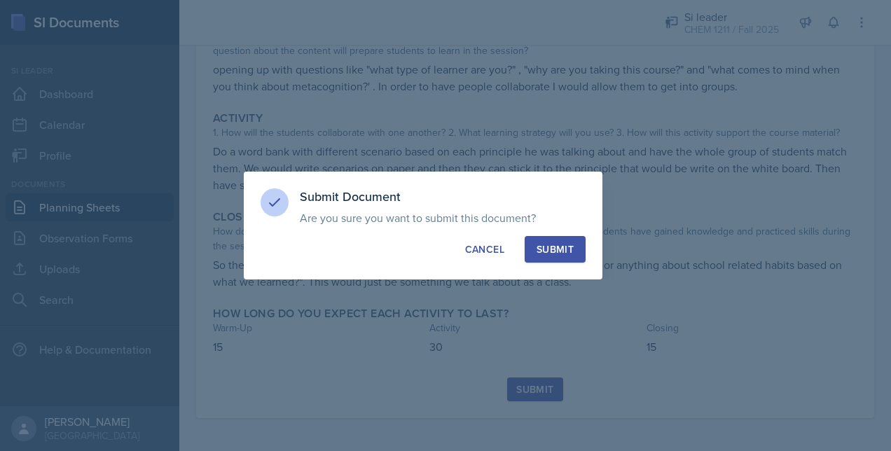
click at [555, 244] on div "Submit" at bounding box center [554, 249] width 37 height 14
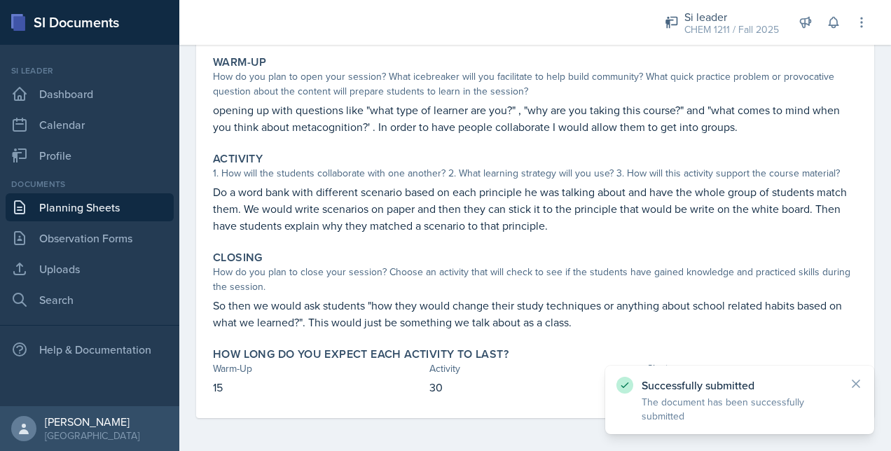
scroll to position [0, 0]
